Goal: Task Accomplishment & Management: Use online tool/utility

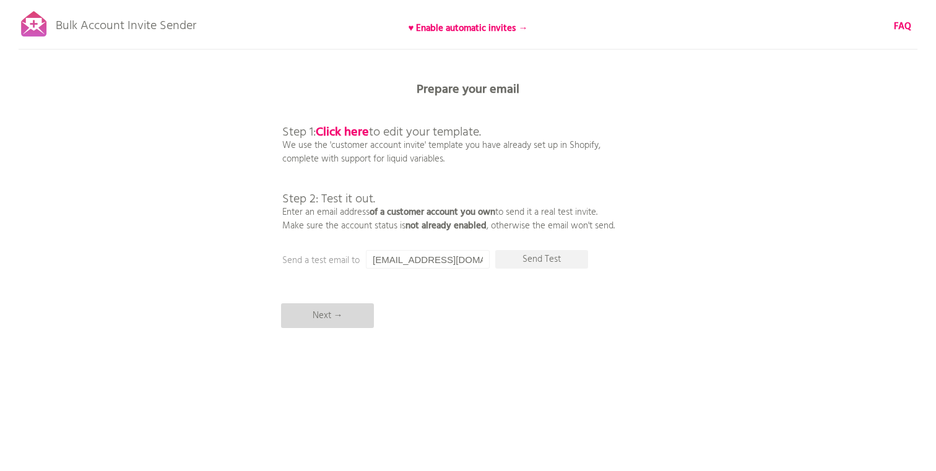
click at [343, 317] on p "Next →" at bounding box center [327, 315] width 93 height 25
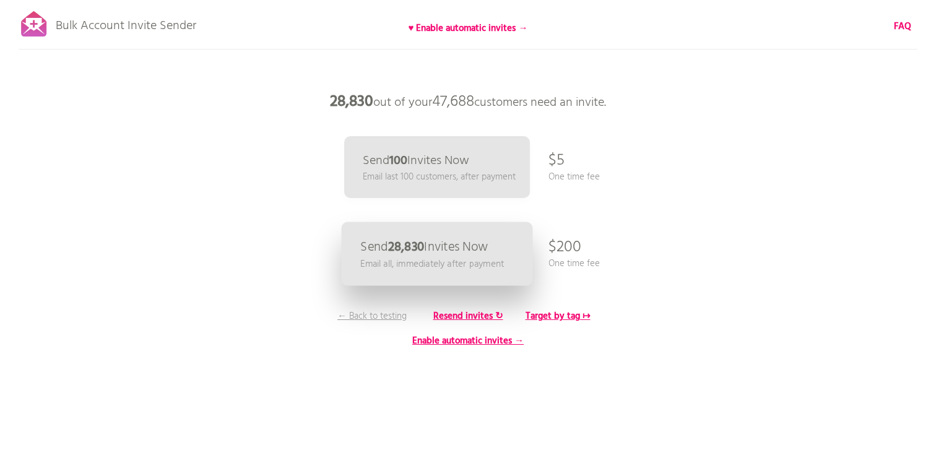
click at [444, 272] on link "Send 28,830 Invites Now Email all, immediately after payment" at bounding box center [437, 254] width 191 height 64
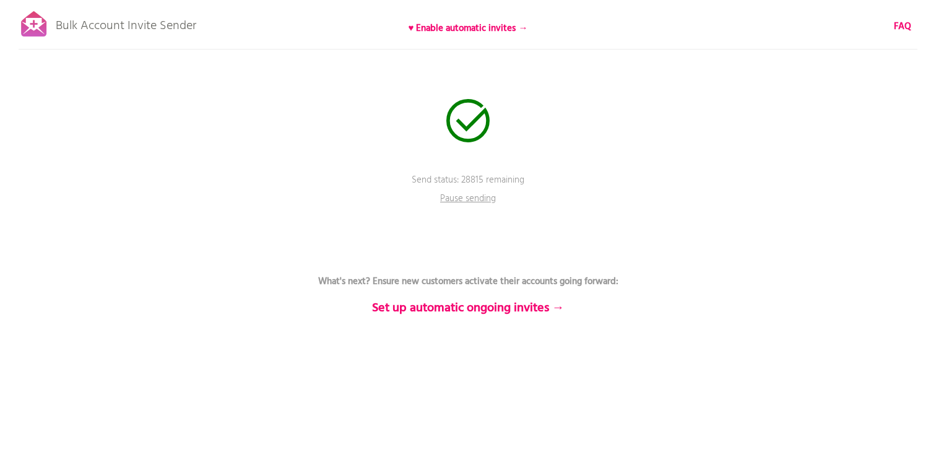
click at [478, 198] on p "Pause sending" at bounding box center [468, 201] width 74 height 19
